Goal: Information Seeking & Learning: Find contact information

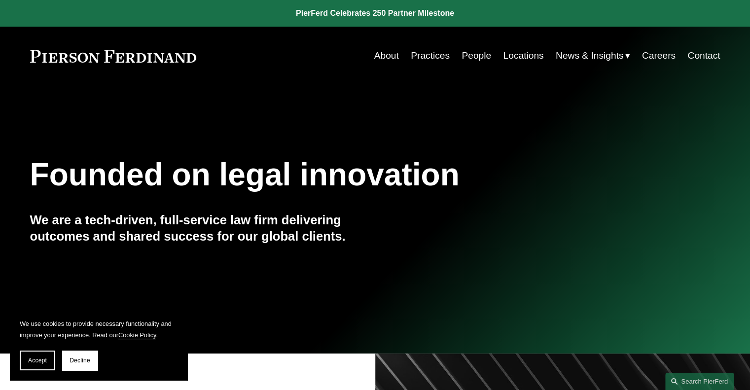
click at [704, 57] on link "Contact" at bounding box center [703, 55] width 33 height 19
click at [708, 59] on link "Contact" at bounding box center [703, 55] width 33 height 19
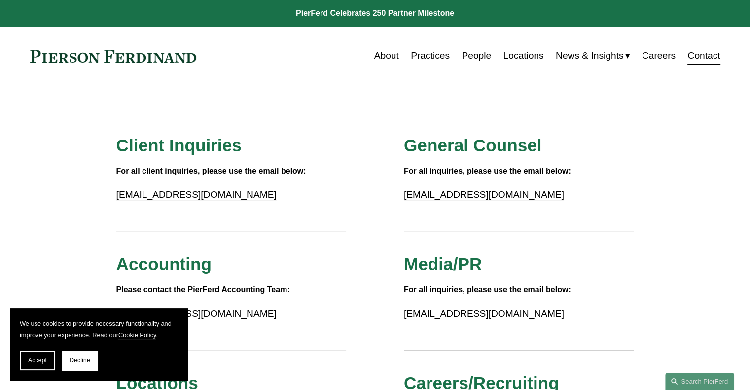
drag, startPoint x: 156, startPoint y: 195, endPoint x: 426, endPoint y: 309, distance: 293.0
drag, startPoint x: 426, startPoint y: 309, endPoint x: 422, endPoint y: 320, distance: 10.9
drag, startPoint x: 422, startPoint y: 320, endPoint x: 477, endPoint y: 319, distance: 55.2
click at [505, 320] on p "[EMAIL_ADDRESS][DOMAIN_NAME]" at bounding box center [519, 313] width 230 height 17
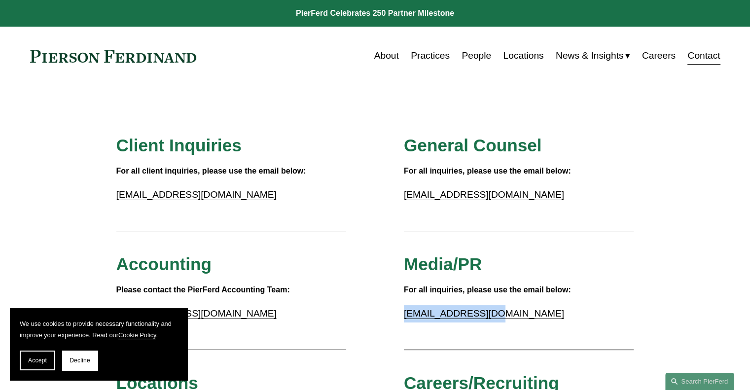
copy link "[EMAIL_ADDRESS][DOMAIN_NAME]"
drag, startPoint x: 497, startPoint y: 314, endPoint x: 386, endPoint y: 309, distance: 111.1
